Goal: Entertainment & Leisure: Consume media (video, audio)

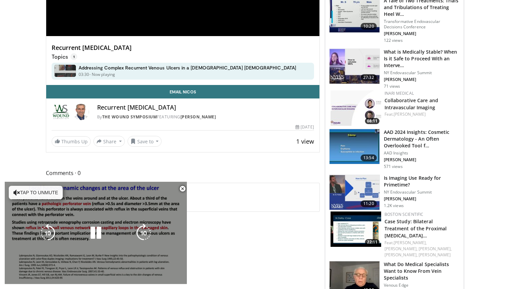
scroll to position [173, 0]
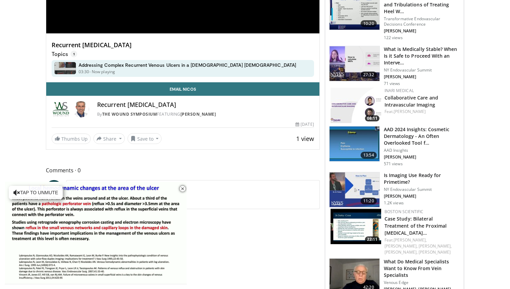
click at [62, 111] on img at bounding box center [61, 109] width 19 height 16
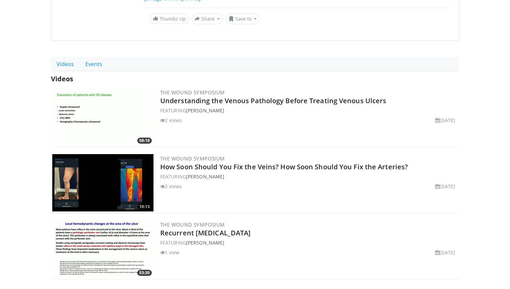
scroll to position [259, 0]
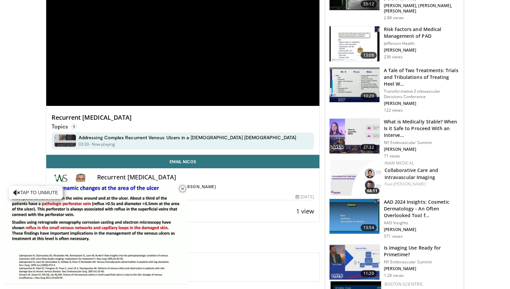
scroll to position [100, 0]
